Goal: Task Accomplishment & Management: Complete application form

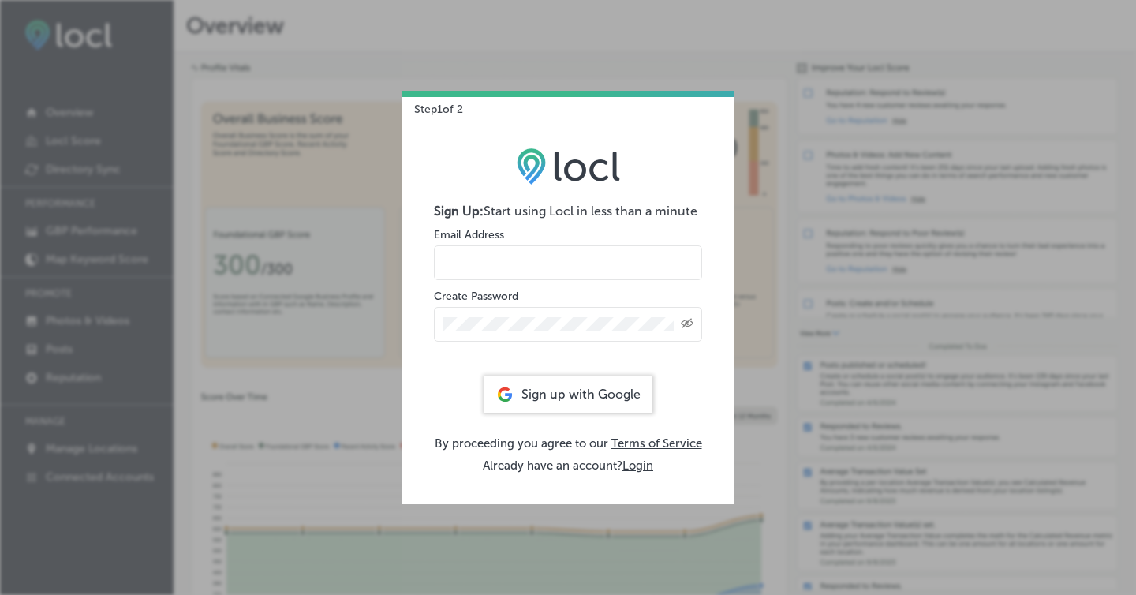
click at [538, 264] on input "email" at bounding box center [568, 262] width 268 height 35
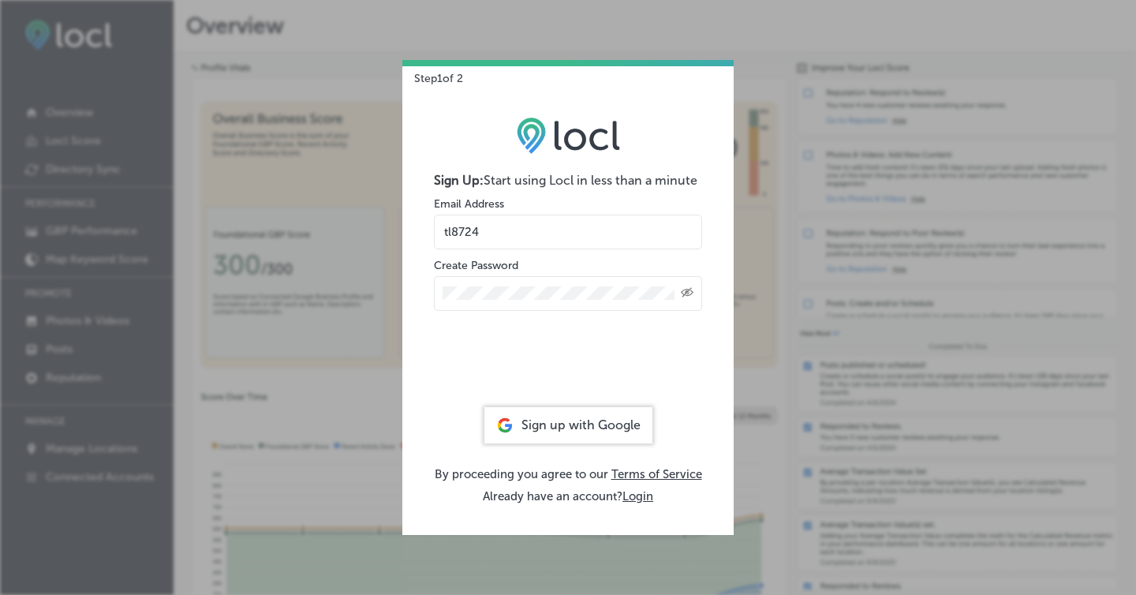
type input "[EMAIL_ADDRESS][DOMAIN_NAME]"
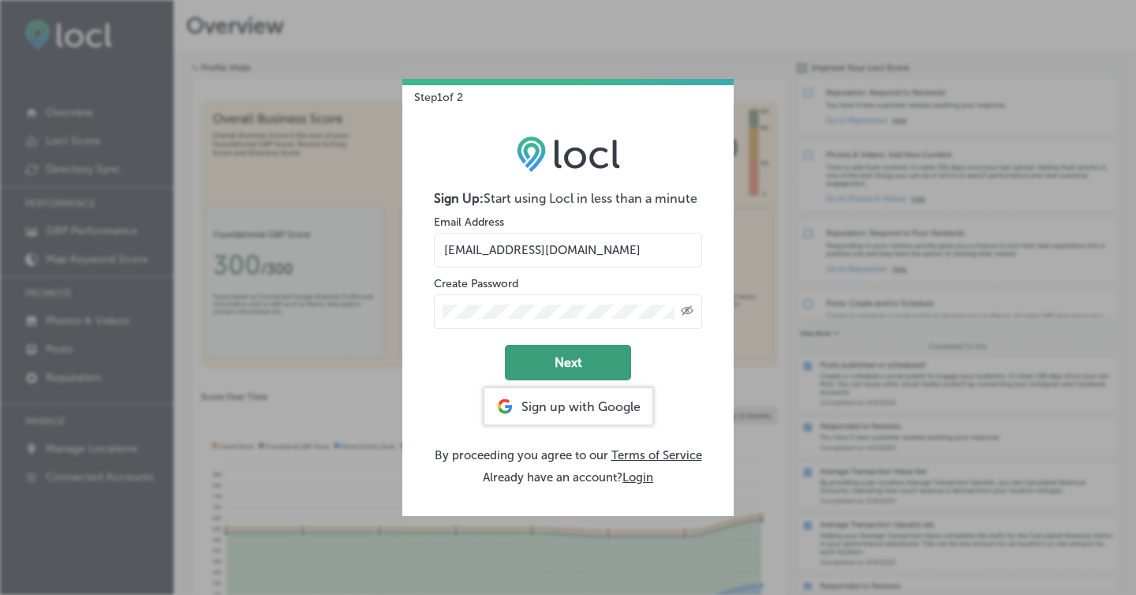
click at [579, 365] on button "Next" at bounding box center [568, 363] width 126 height 36
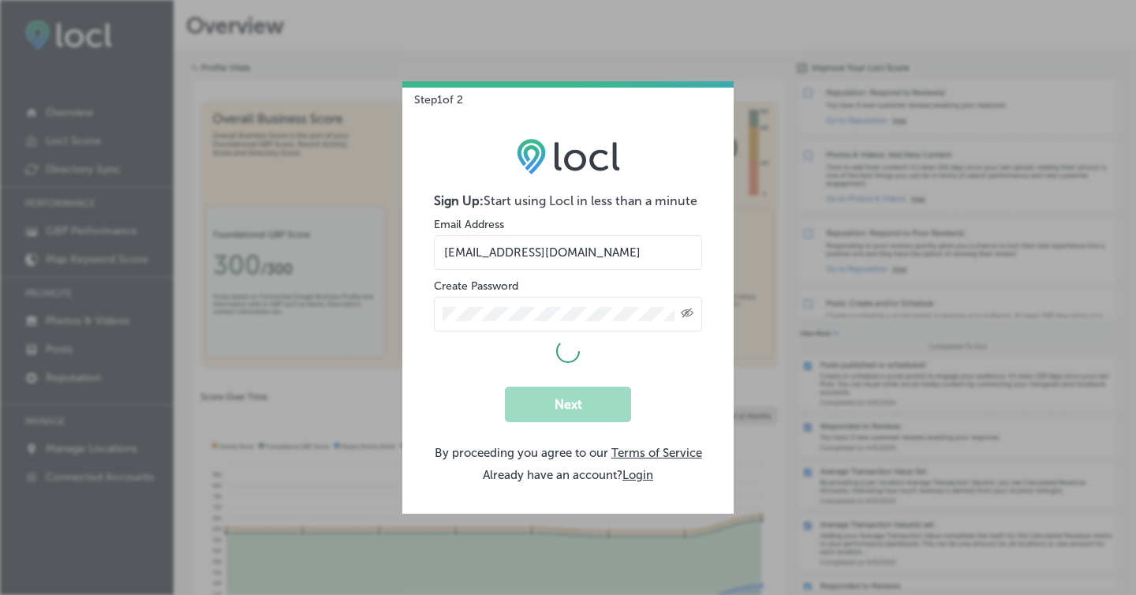
select select "US"
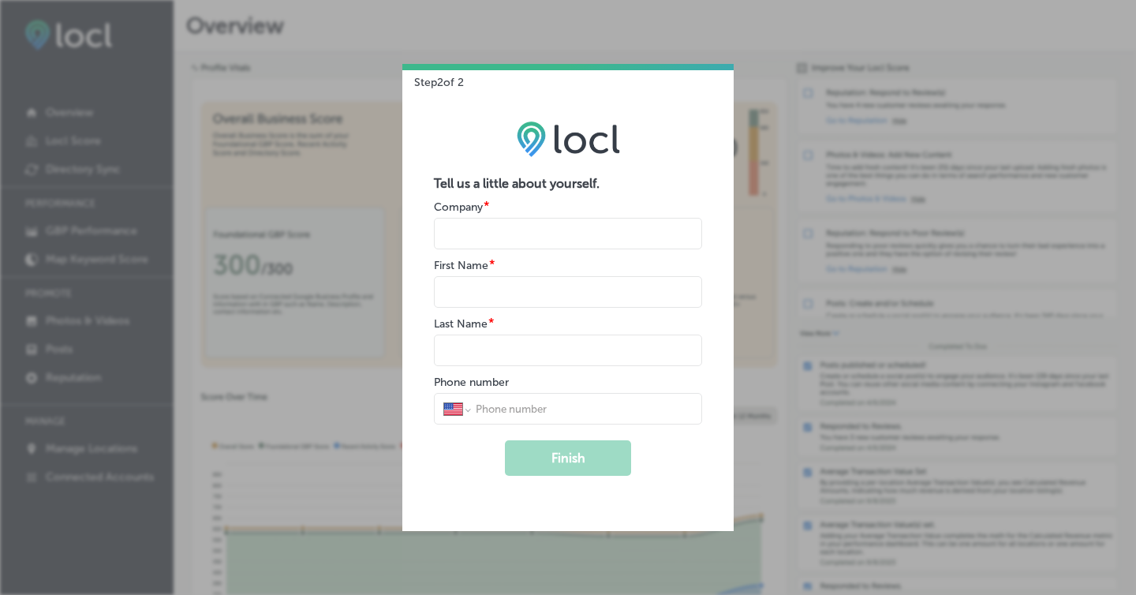
click at [491, 249] on input "name" at bounding box center [568, 234] width 268 height 32
type input "OS"
type input "Tom"
type input "Lainke"
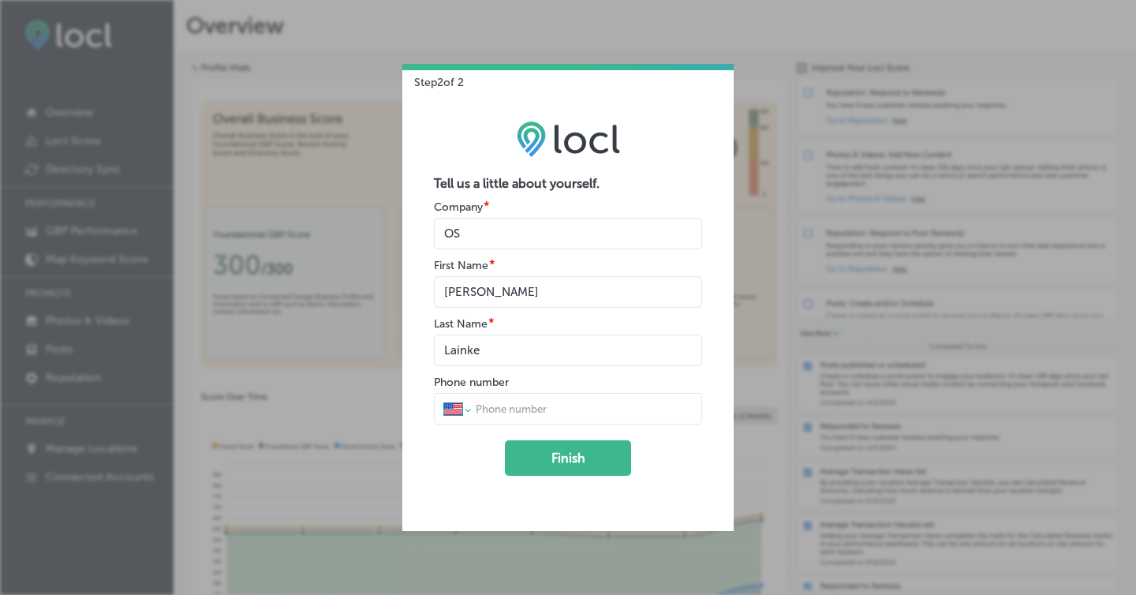
click at [464, 410] on select "International Afghanistan Åland Islands Albania Algeria American Samoa Andorra …" at bounding box center [456, 409] width 25 height 14
select select "GB"
click at [444, 402] on select "International Afghanistan Åland Islands Albania Algeria American Samoa Andorra …" at bounding box center [456, 409] width 25 height 14
click at [522, 411] on input "tel" at bounding box center [583, 409] width 219 height 14
type input "7711690733"
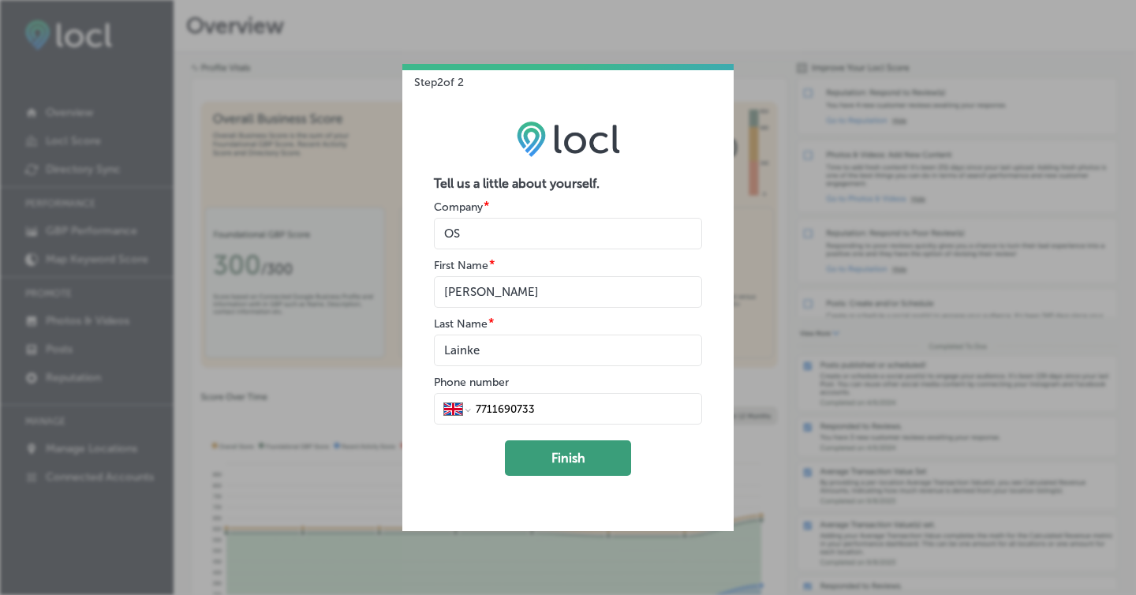
click at [556, 466] on button "Finish" at bounding box center [568, 458] width 126 height 36
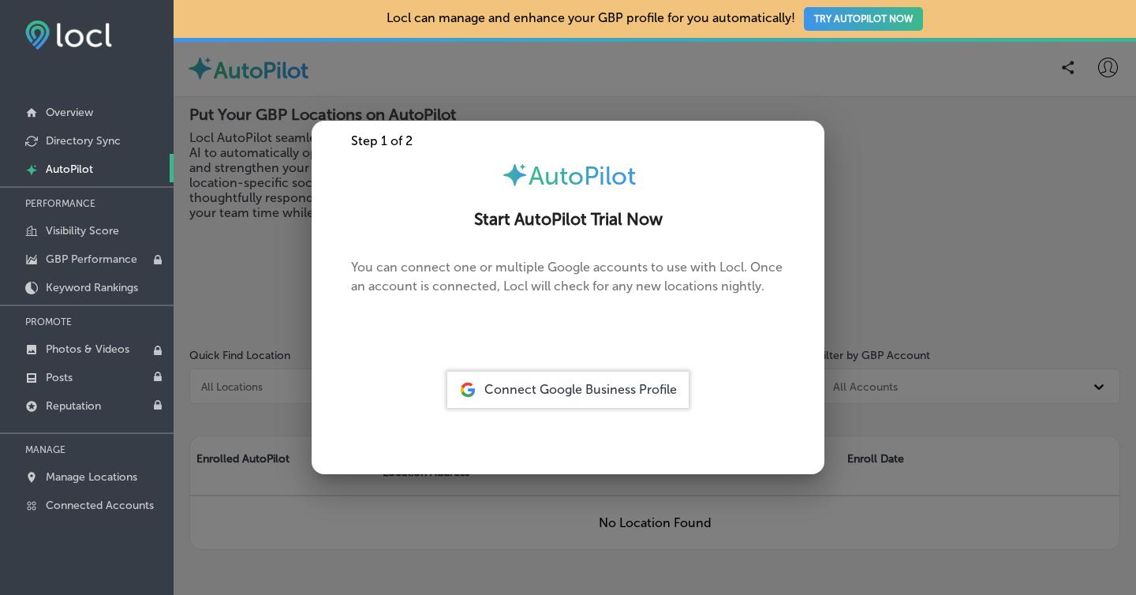
click at [313, 267] on div "You can connect one or multiple Google accounts to use with Locl. Once an accou…" at bounding box center [568, 302] width 513 height 88
click at [71, 410] on link "Reputation" at bounding box center [87, 405] width 174 height 28
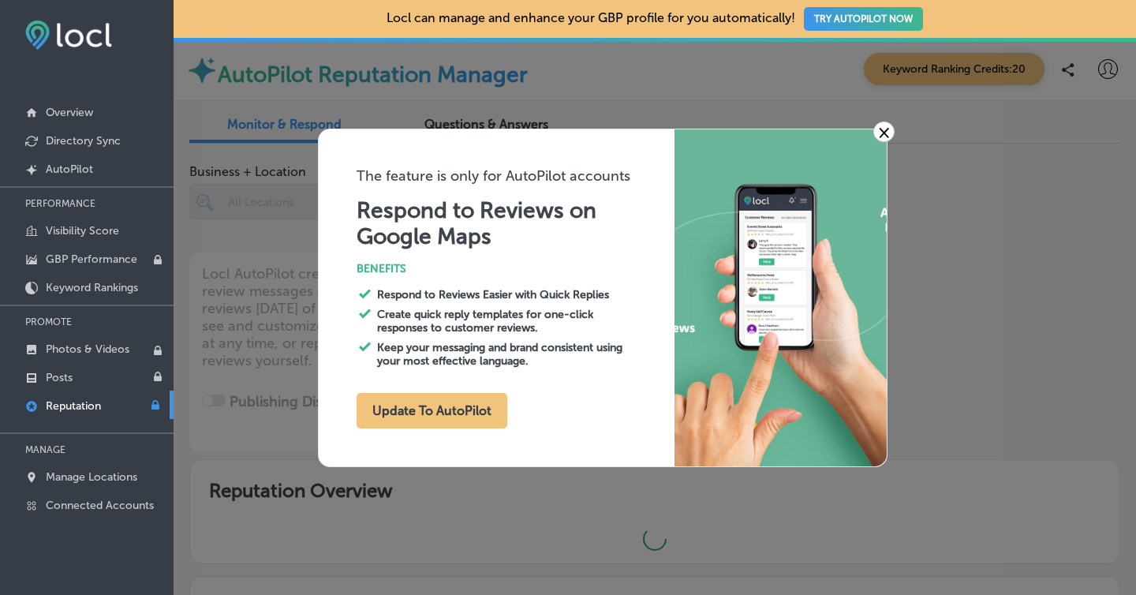
type textarea "x"
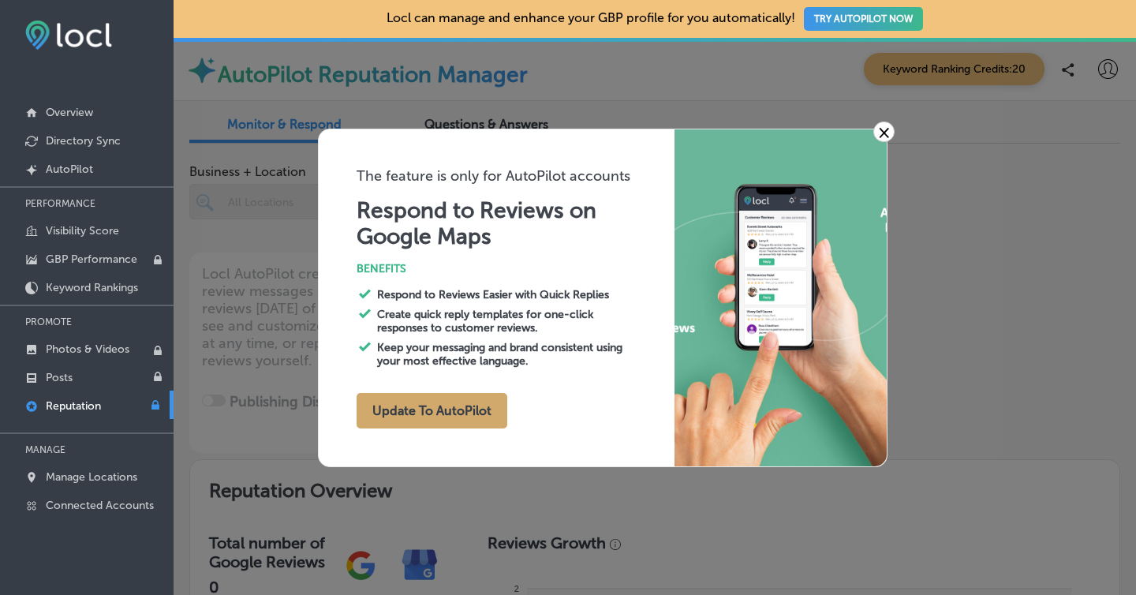
click at [392, 414] on button "Update To AutoPilot" at bounding box center [432, 411] width 151 height 36
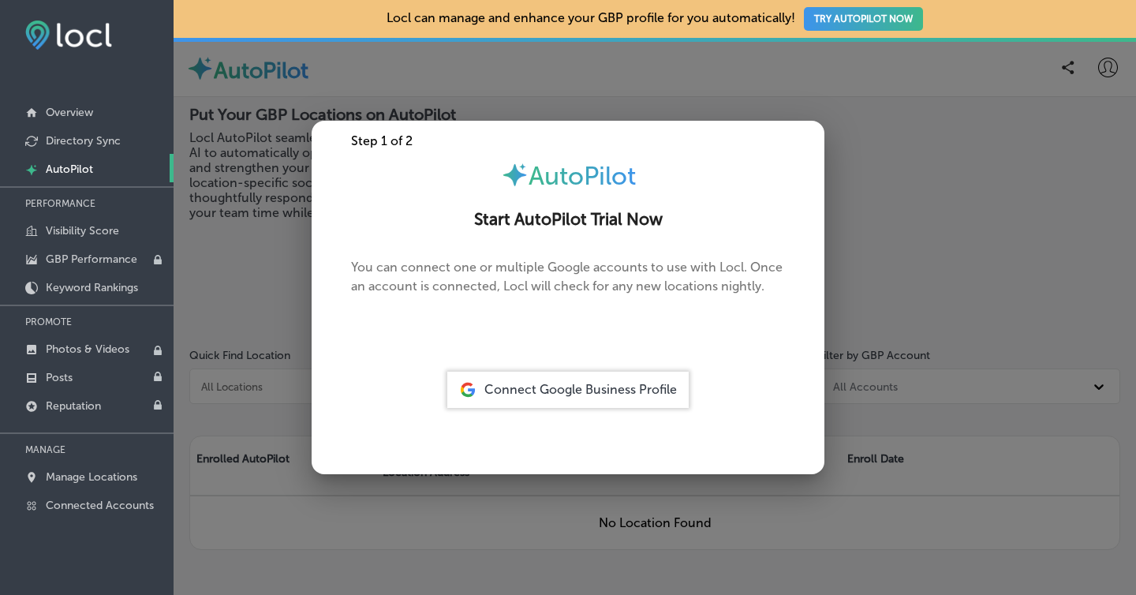
click at [586, 399] on div "Connect Google Business Profile" at bounding box center [567, 390] width 241 height 36
click at [583, 391] on span "Connect Google Business Profile" at bounding box center [581, 389] width 193 height 15
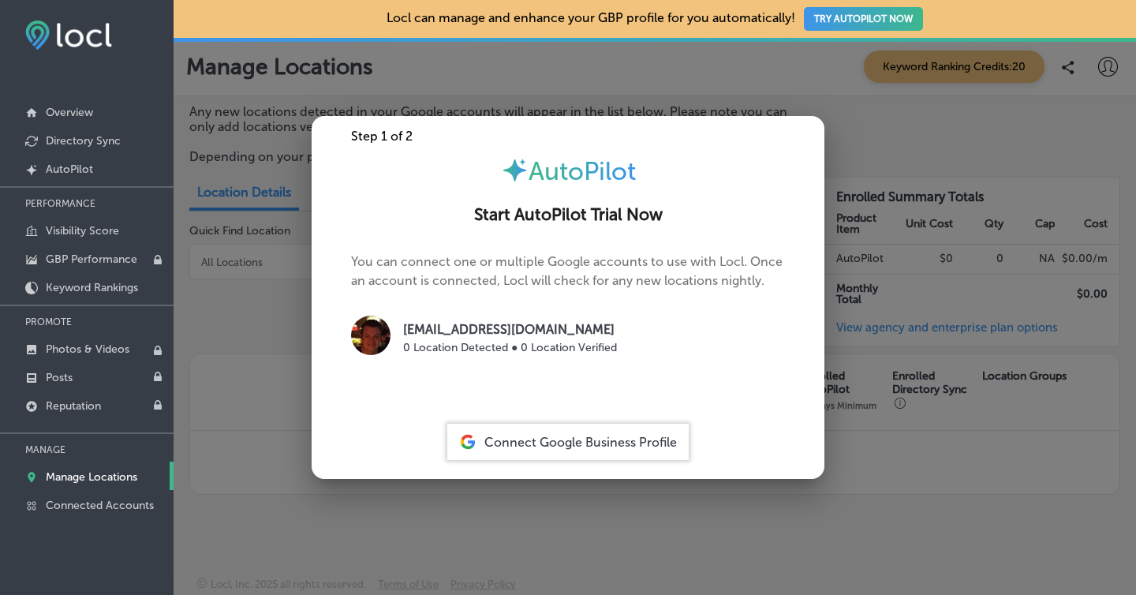
click at [539, 443] on span "Connect Google Business Profile" at bounding box center [581, 442] width 193 height 15
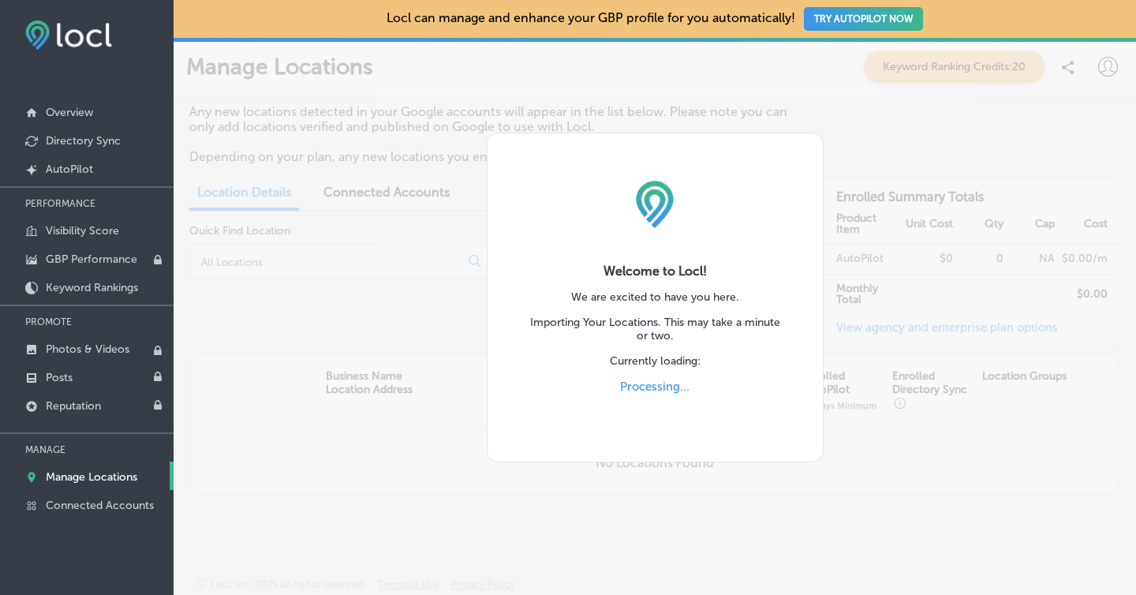
click at [839, 18] on button "TRY AUTOPILOT NOW" at bounding box center [863, 19] width 119 height 24
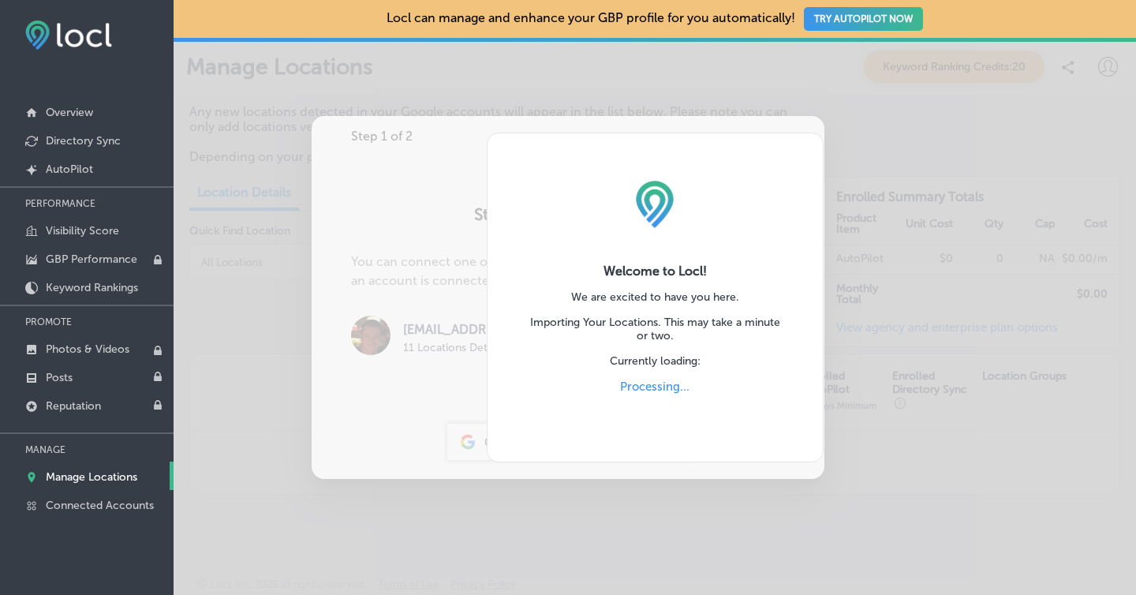
click at [417, 229] on div "Welcome to Locl! We are excited to have you here. Importing Your Locations. Thi…" at bounding box center [655, 297] width 963 height 595
click at [475, 294] on div "Welcome to Locl! We are excited to have you here. Importing Your Locations. Thi…" at bounding box center [655, 297] width 963 height 595
click at [436, 268] on div "Welcome to Locl! We are excited to have you here. Importing Your Locations. Thi…" at bounding box center [655, 297] width 963 height 595
click at [515, 238] on div "Welcome to Locl! We are excited to have you here. Importing Your Locations. Thi…" at bounding box center [655, 298] width 337 height 330
